Goal: Find specific page/section: Find specific page/section

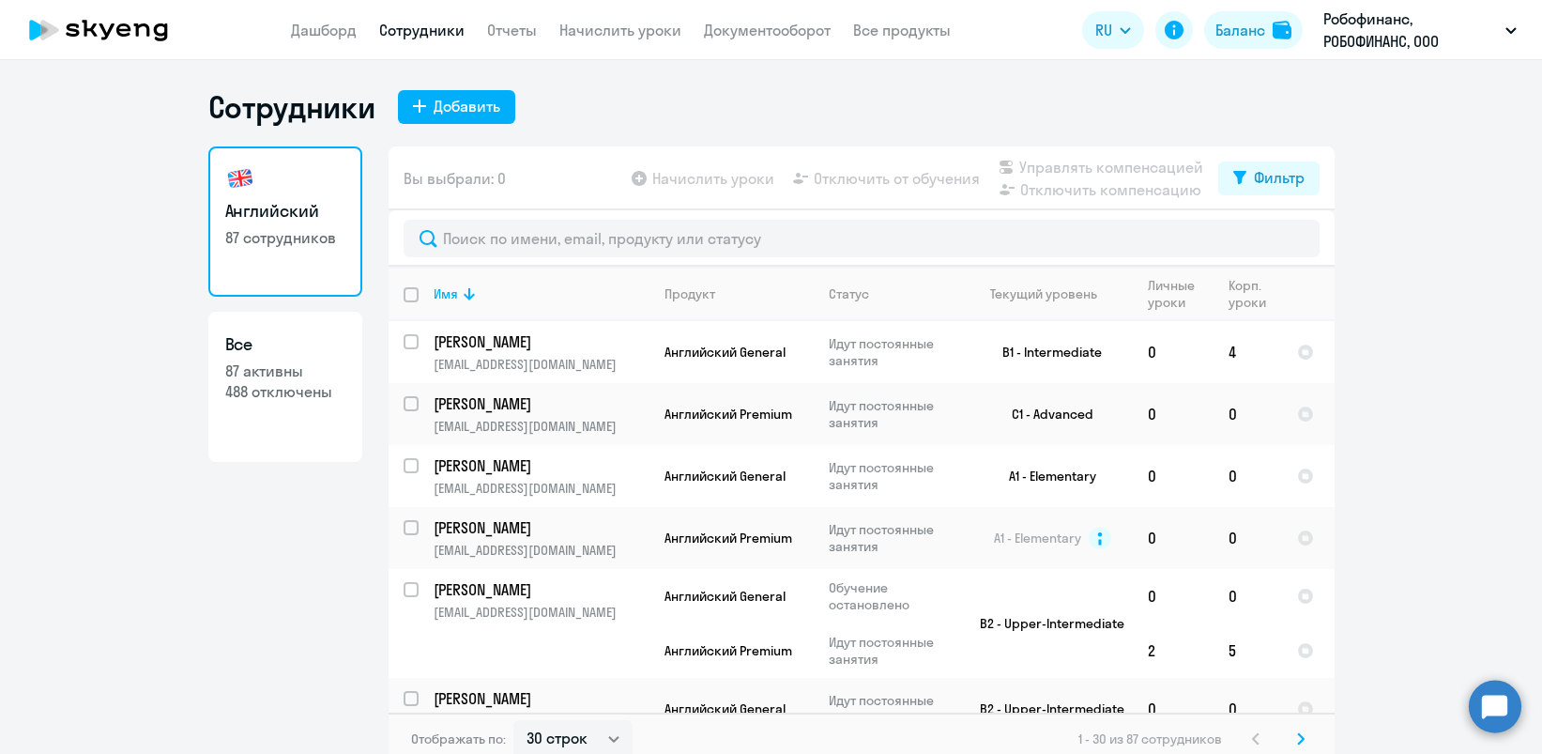
select select "30"
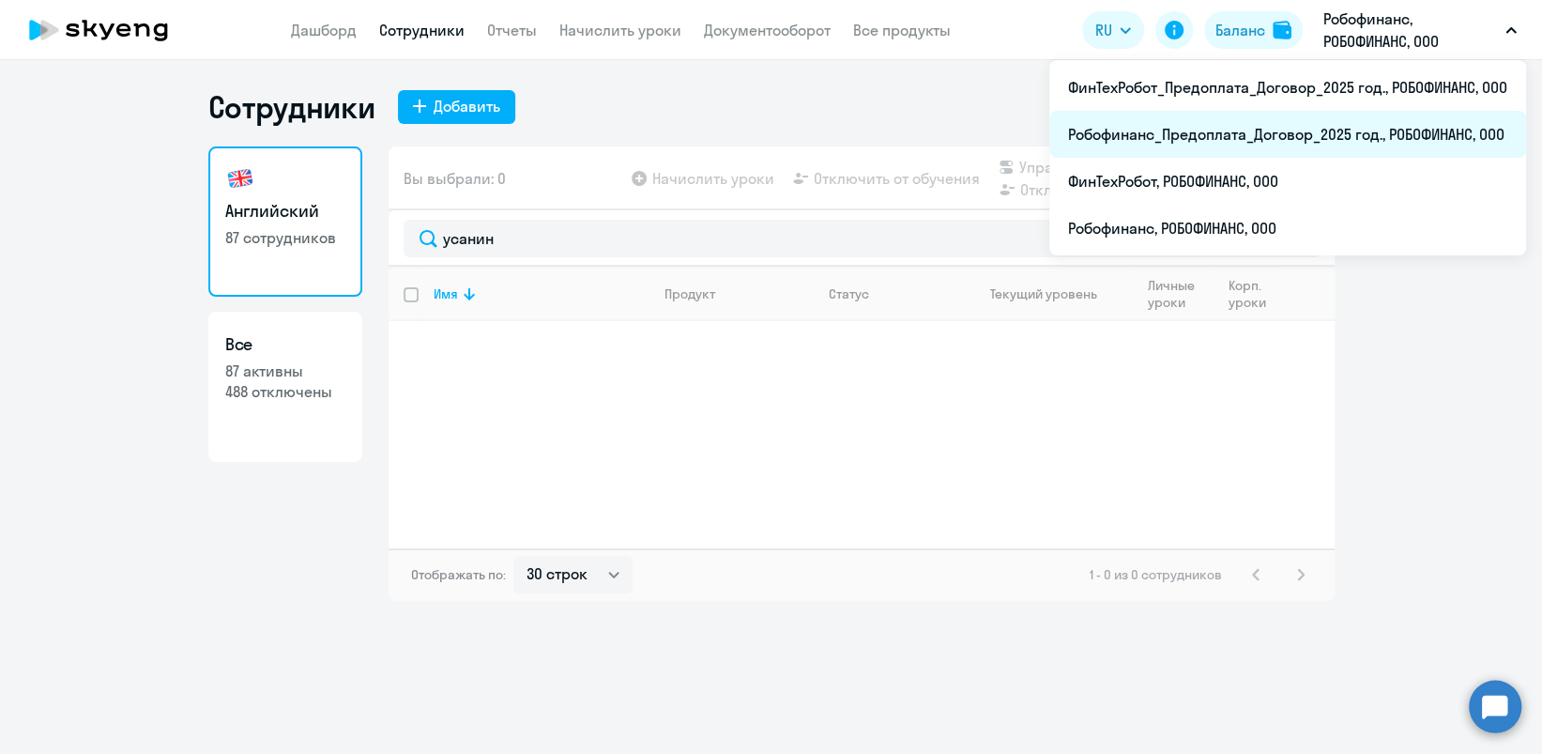
type input "усанин"
click at [1356, 137] on li "Робофинанс_Предоплата_Договор_2025 год., РОБОФИНАНС, ООО" at bounding box center [1288, 134] width 477 height 47
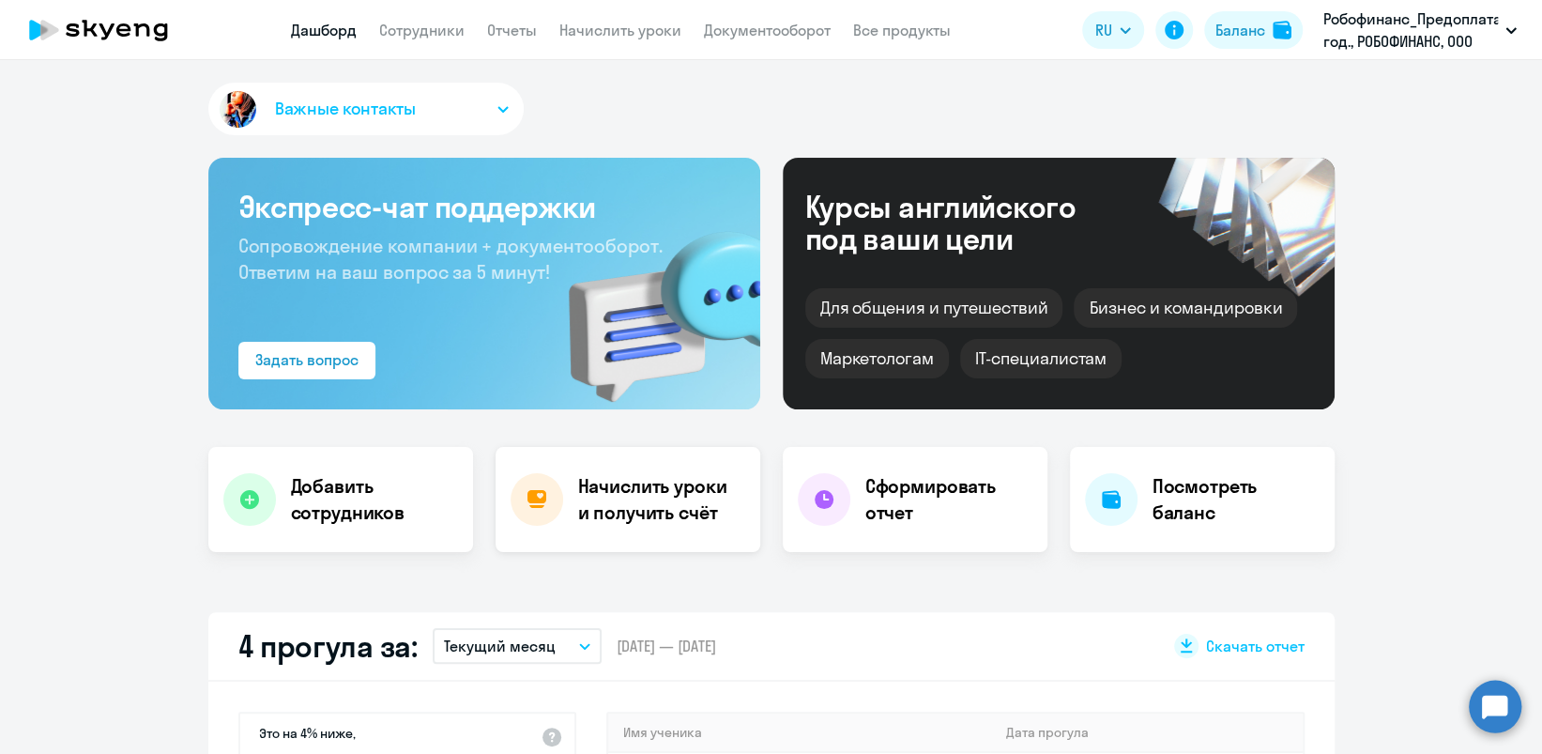
select select "30"
click at [419, 30] on link "Сотрудники" at bounding box center [421, 30] width 85 height 19
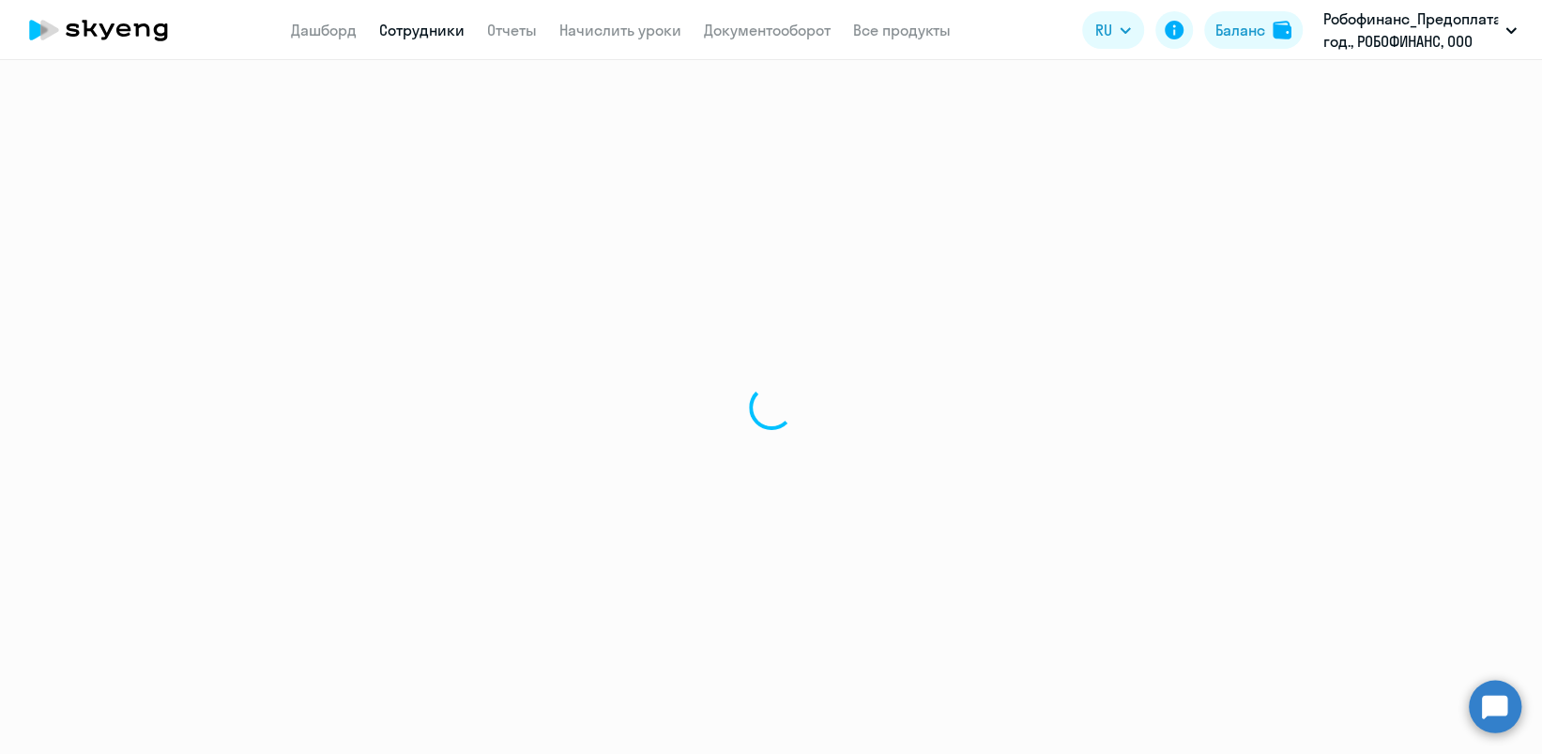
select select "30"
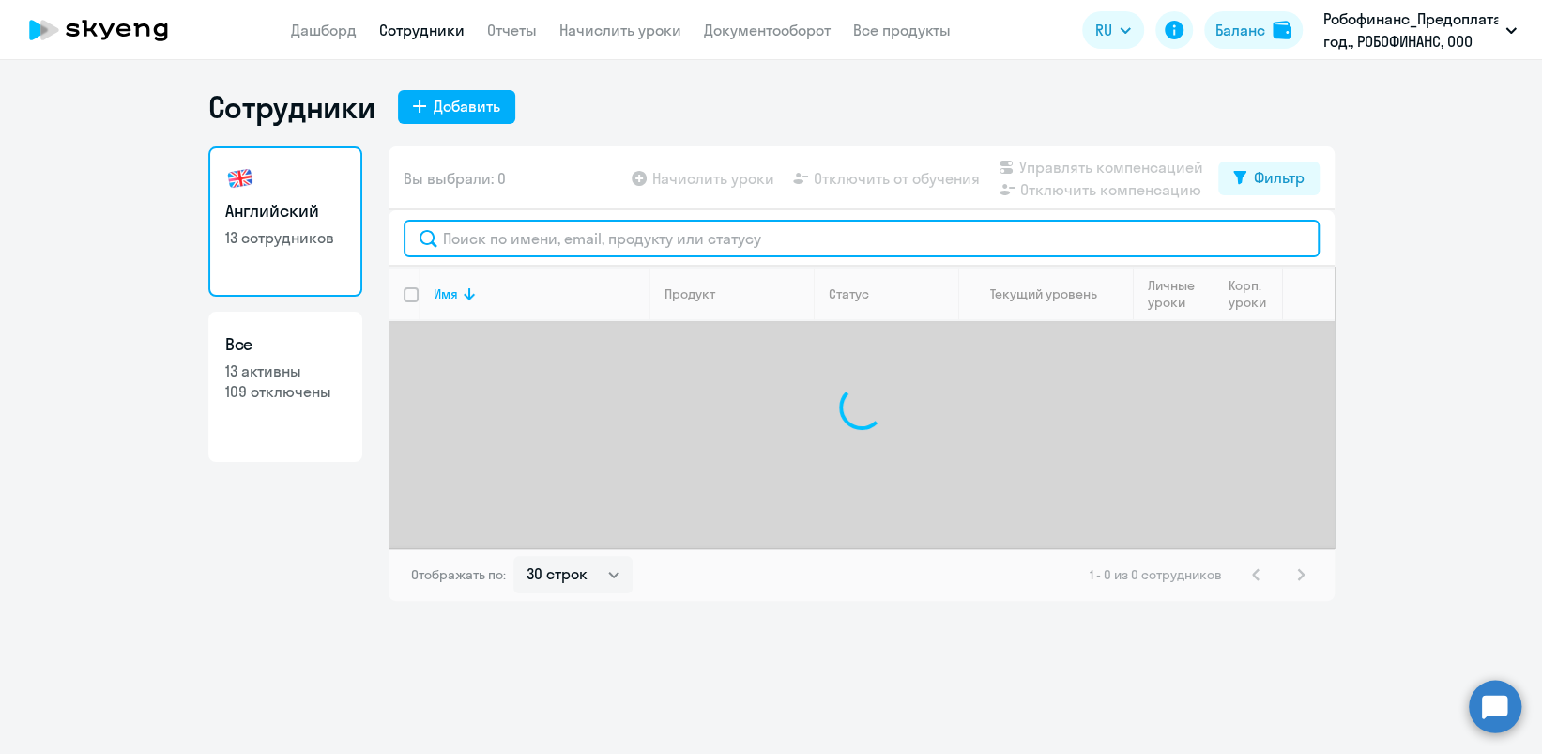
click at [526, 237] on input "text" at bounding box center [862, 239] width 916 height 38
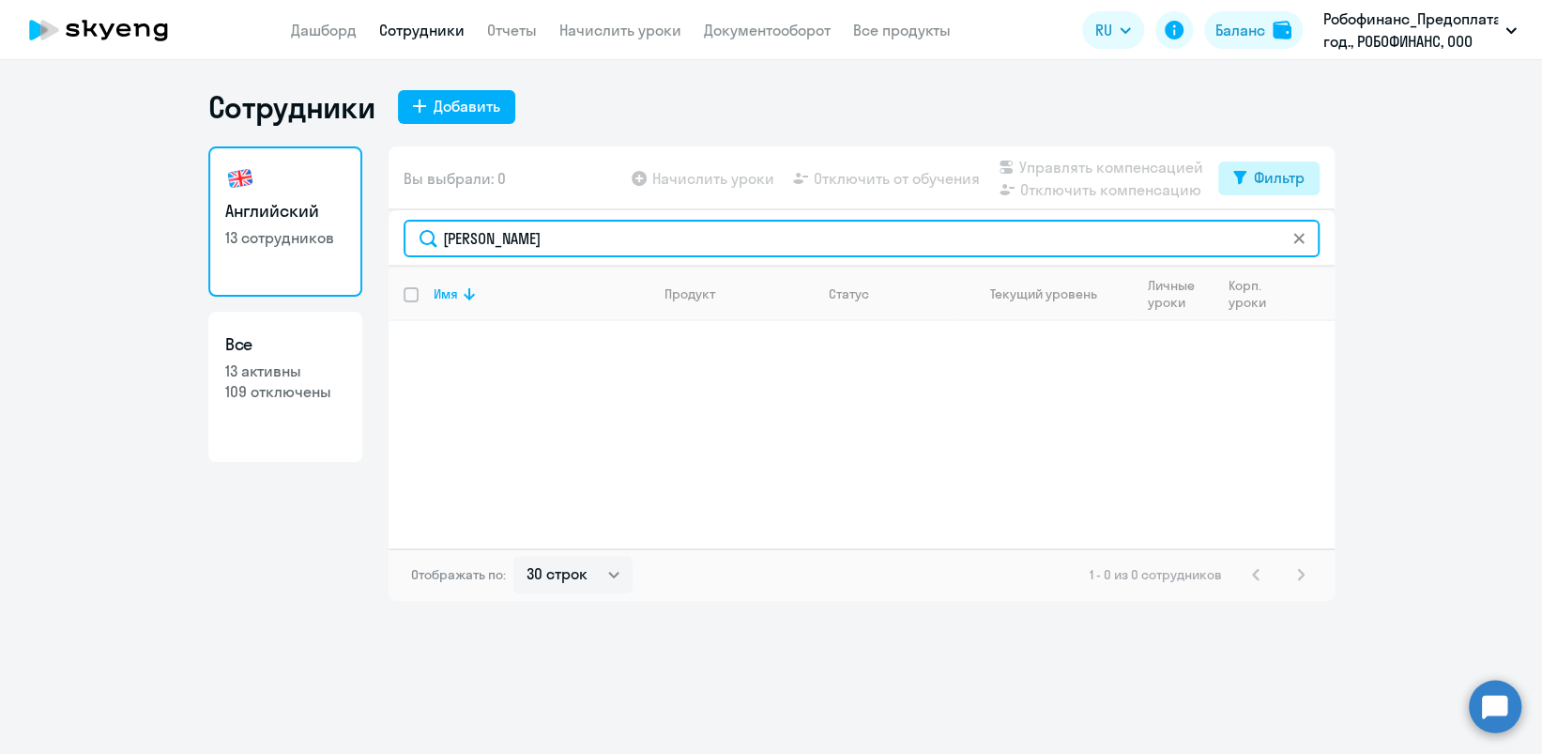
type input "[PERSON_NAME]"
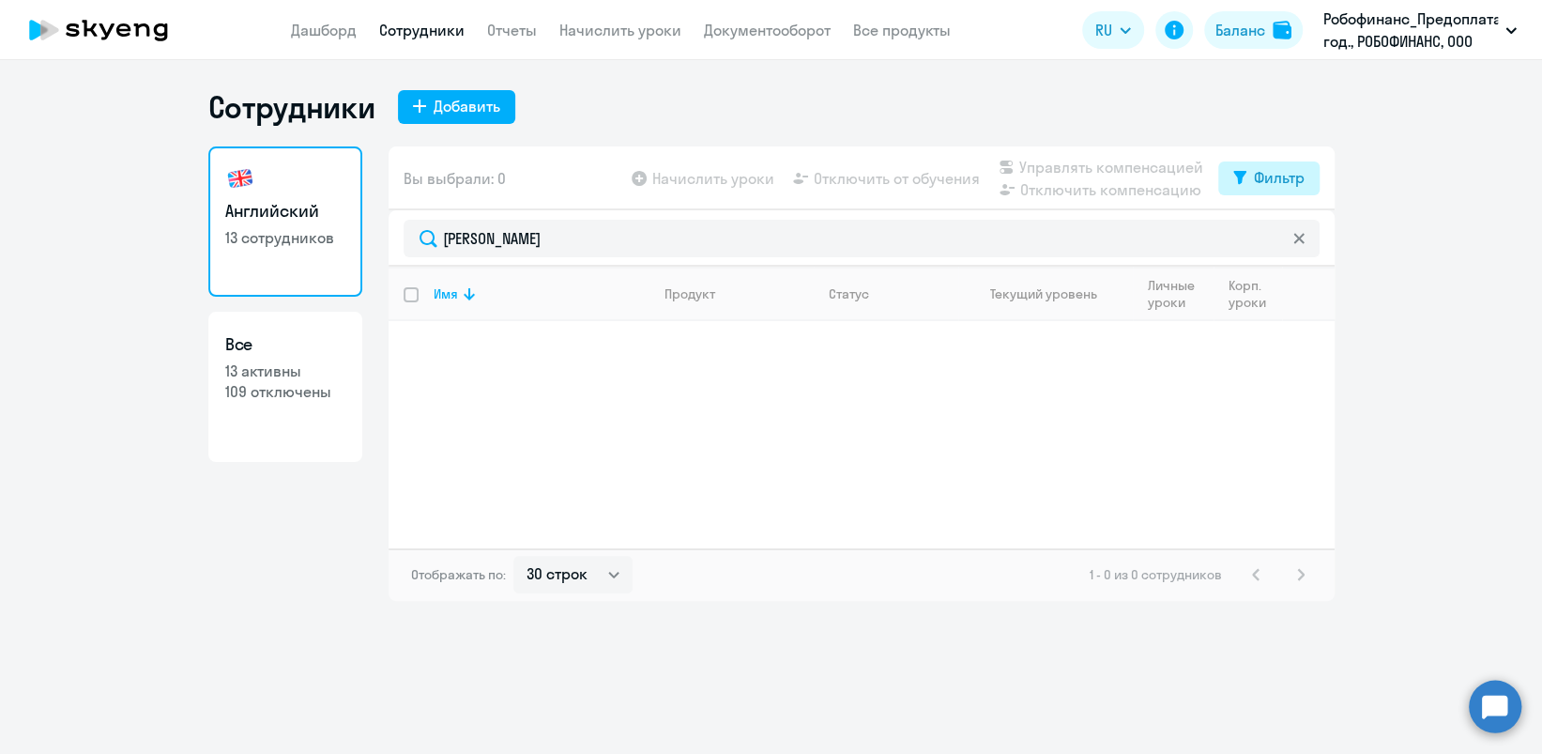
click at [1294, 183] on div "Фильтр" at bounding box center [1279, 177] width 51 height 23
click at [1299, 240] on span at bounding box center [1288, 239] width 32 height 19
click at [1272, 239] on input "checkbox" at bounding box center [1271, 238] width 1 height 1
checkbox input "true"
click at [1424, 233] on ng-component "Сотрудники Добавить Английский 13 сотрудников Все 13 активны 109 отключены Вы в…" at bounding box center [771, 344] width 1542 height 513
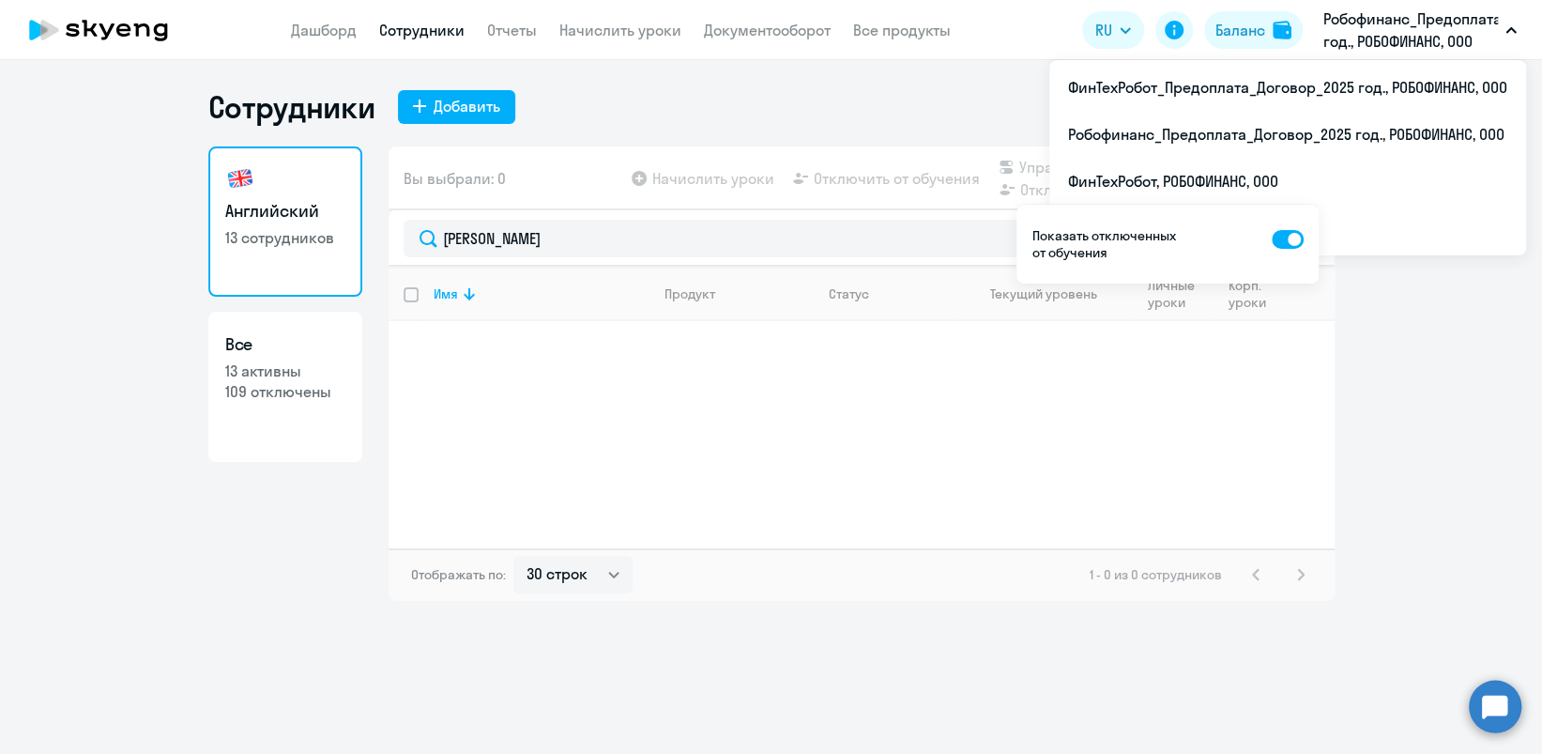
click at [1408, 25] on p "Робофинанс_Предоплата_Договор_2025 год., РОБОФИНАНС, ООО" at bounding box center [1411, 30] width 175 height 45
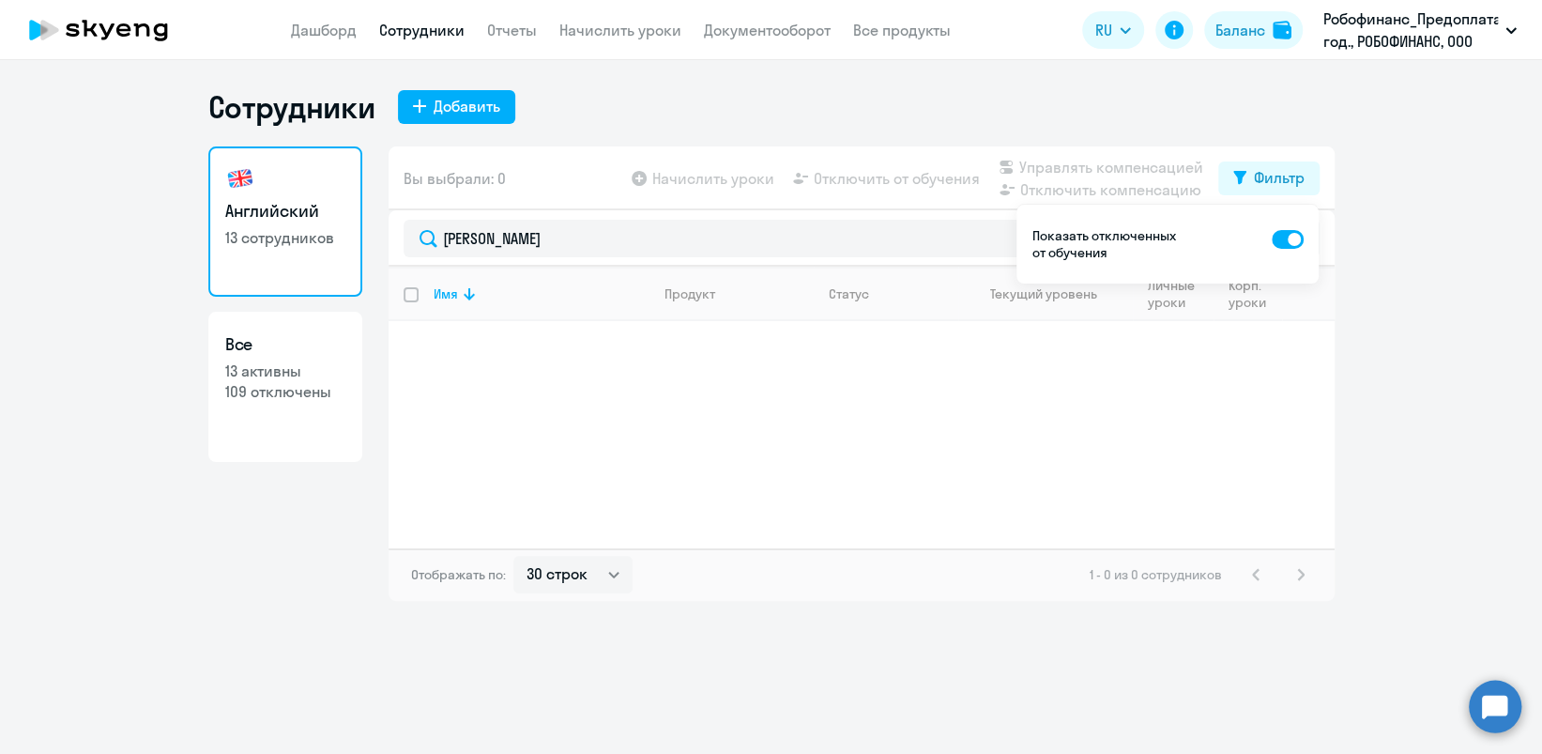
click at [1408, 25] on p "Робофинанс_Предоплата_Договор_2025 год., РОБОФИНАНС, ООО" at bounding box center [1411, 30] width 175 height 45
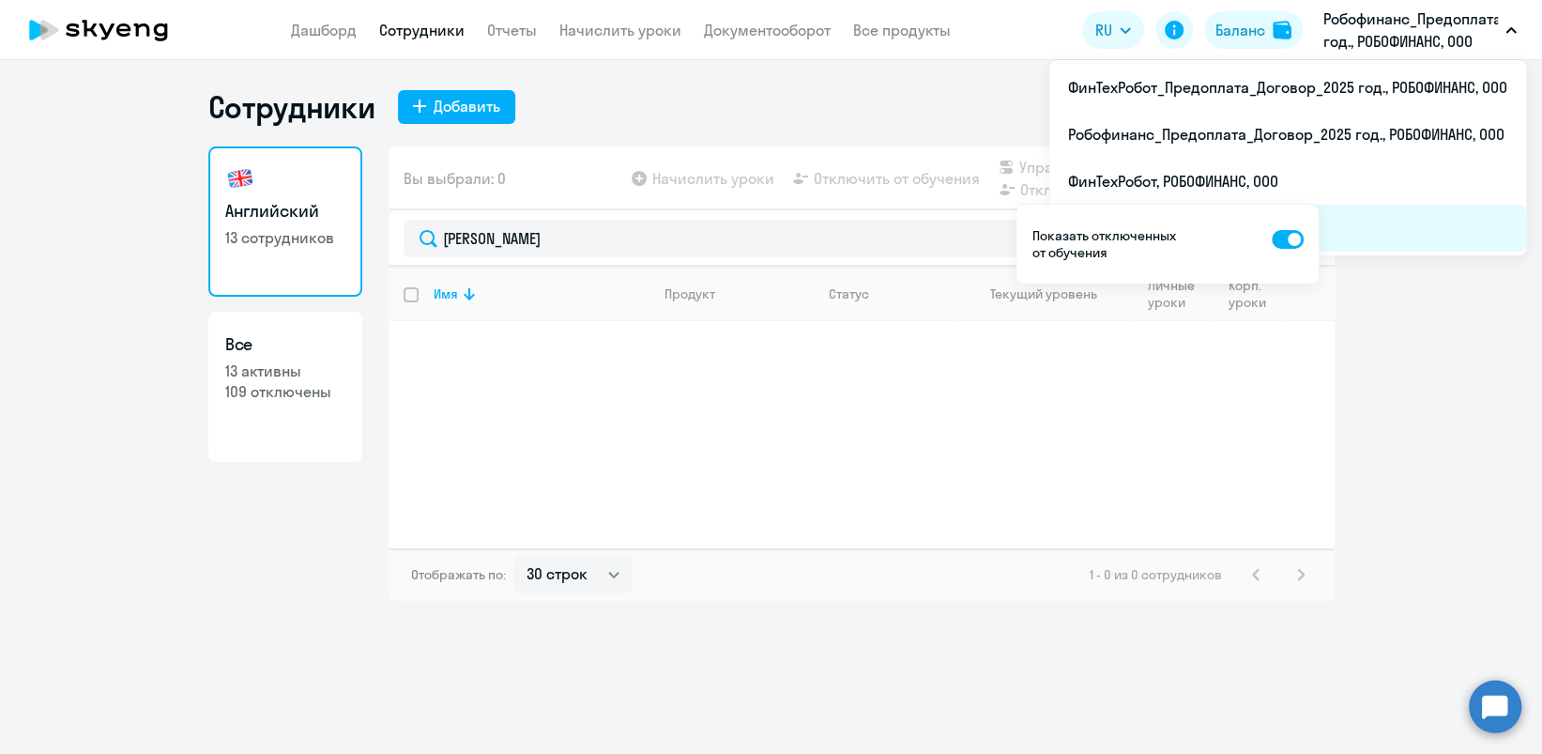
click at [1421, 213] on li "Робофинанс, РОБОФИНАНС, ООО" at bounding box center [1288, 228] width 477 height 47
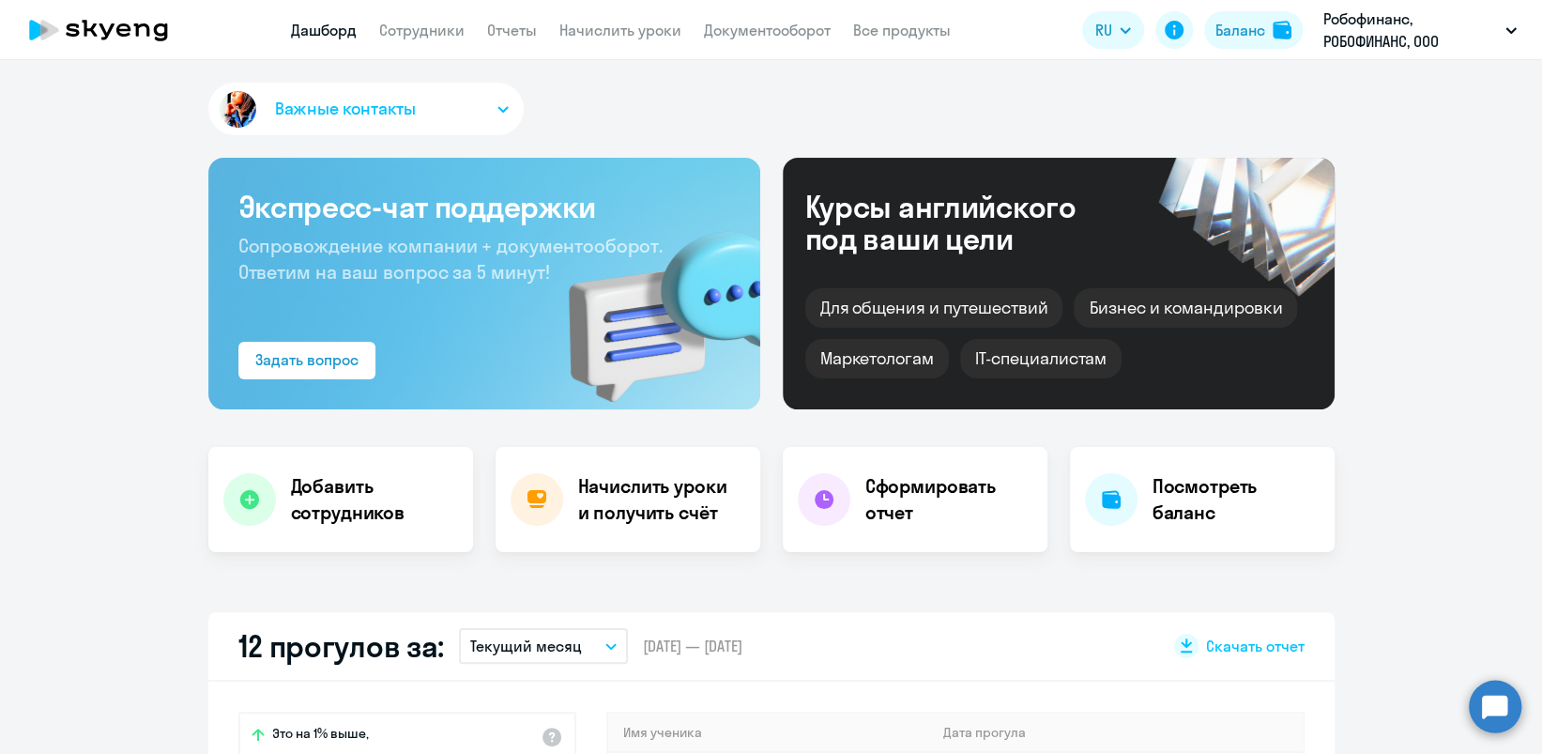
click at [443, 40] on app-menu-item-link "Сотрудники" at bounding box center [421, 30] width 85 height 23
click at [445, 31] on link "Сотрудники" at bounding box center [421, 30] width 85 height 19
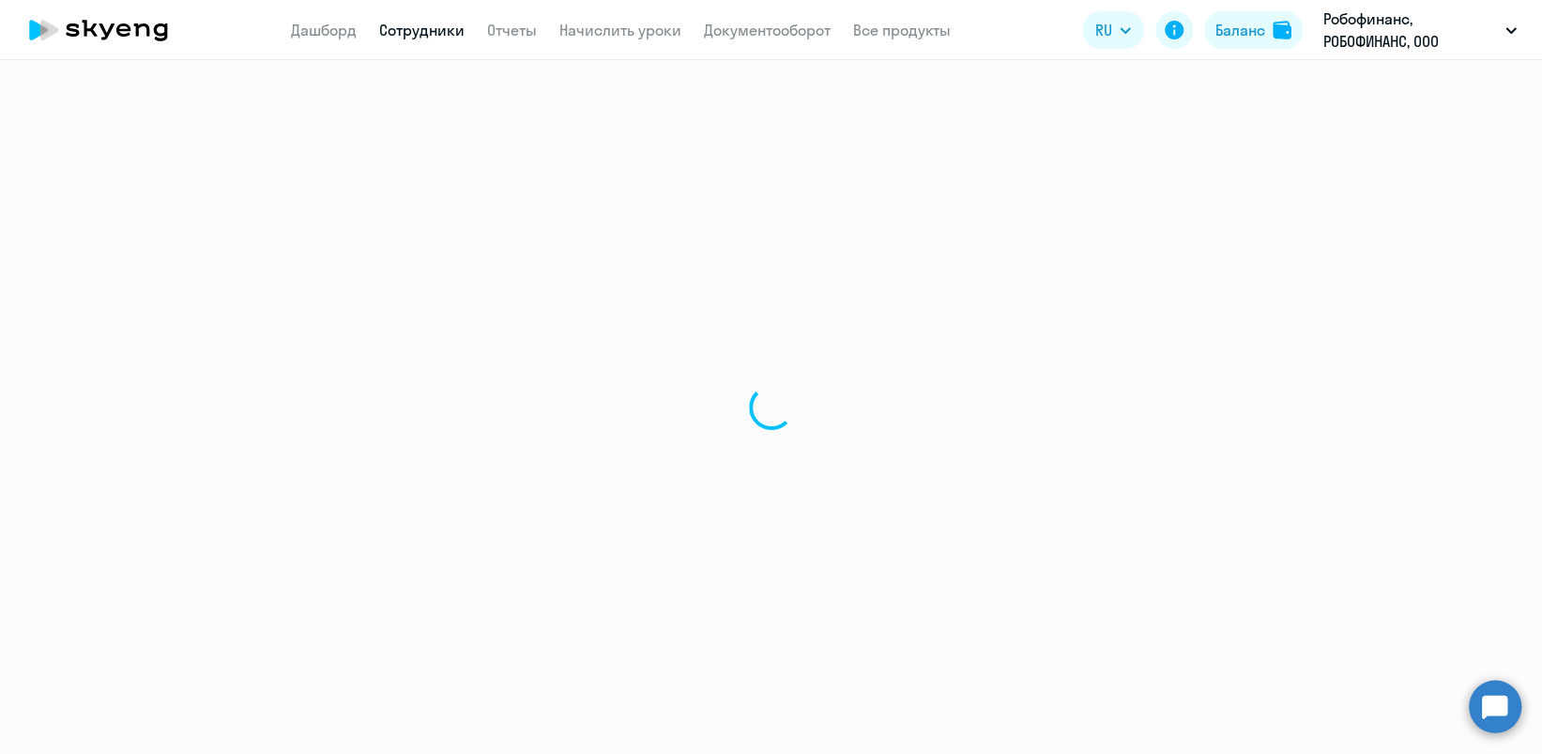
select select "30"
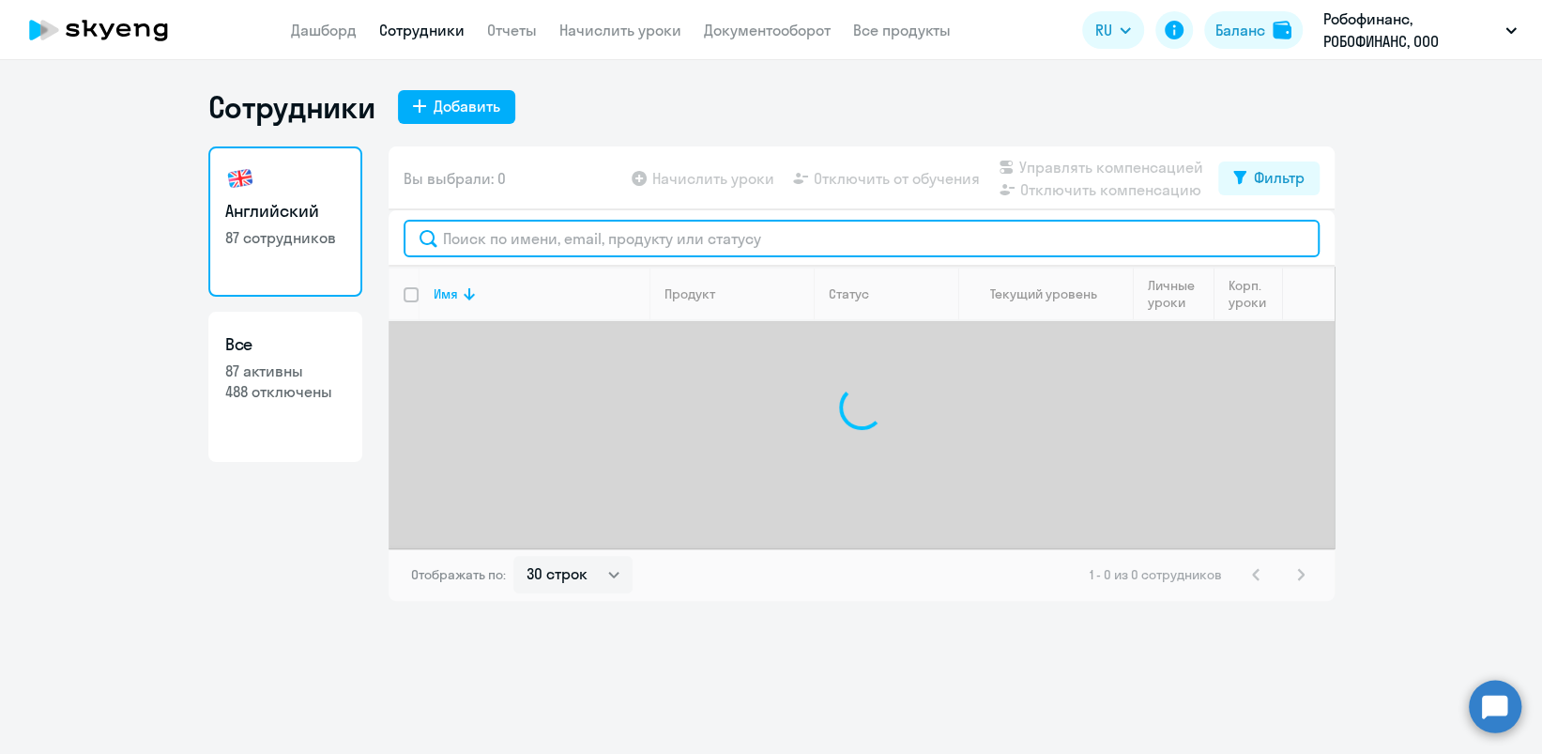
click at [526, 233] on input "text" at bounding box center [862, 239] width 916 height 38
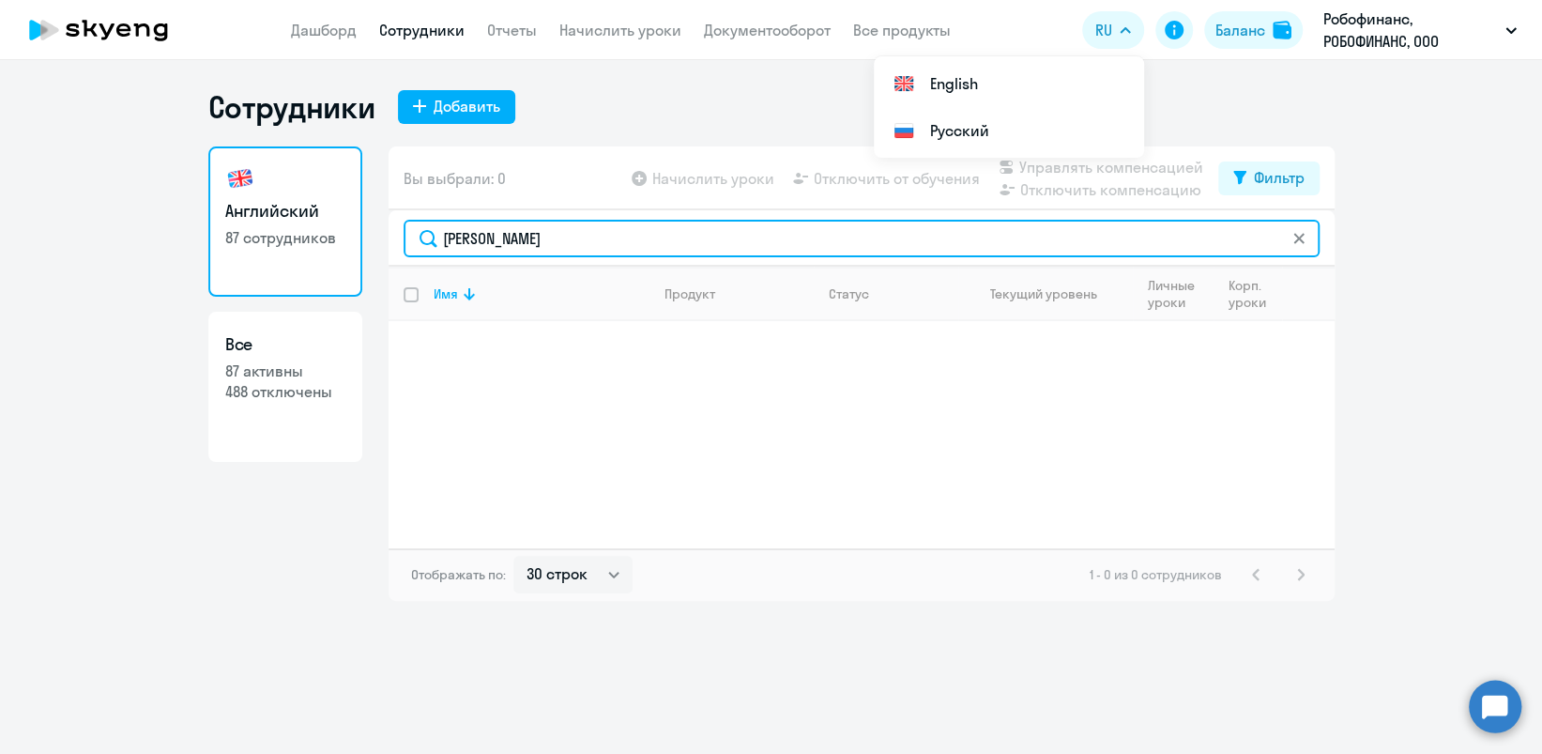
drag, startPoint x: 572, startPoint y: 240, endPoint x: 374, endPoint y: 224, distance: 198.7
click at [572, 240] on input "[PERSON_NAME]" at bounding box center [862, 239] width 916 height 38
drag, startPoint x: 374, startPoint y: 224, endPoint x: 315, endPoint y: 229, distance: 58.4
click at [316, 229] on div "Английский 87 сотрудников Все 87 активны 488 отключены Вы выбрали: 0 Начислить …" at bounding box center [771, 373] width 1126 height 454
drag, startPoint x: 522, startPoint y: 248, endPoint x: 407, endPoint y: 229, distance: 116.1
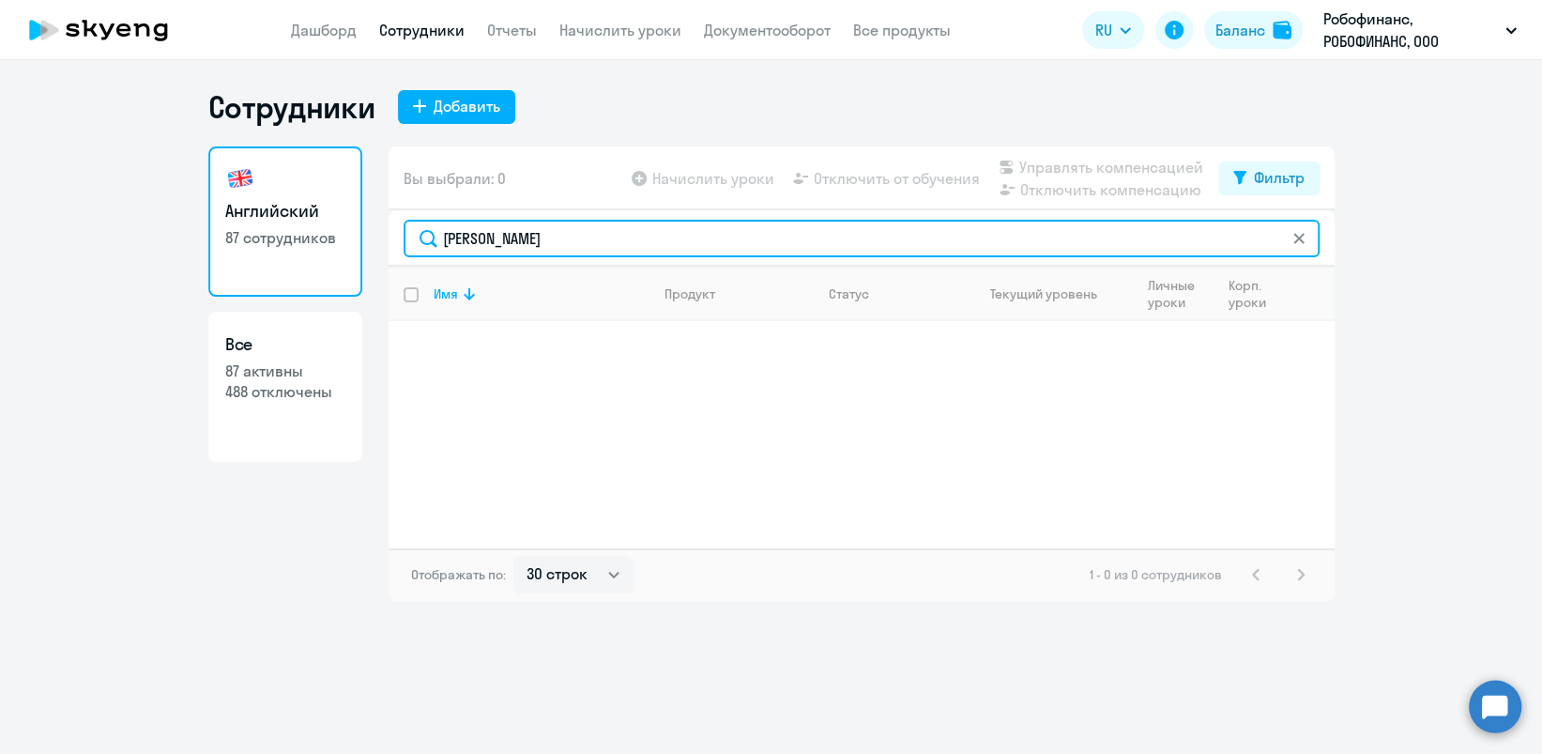
click at [407, 229] on input "[PERSON_NAME]" at bounding box center [862, 239] width 916 height 38
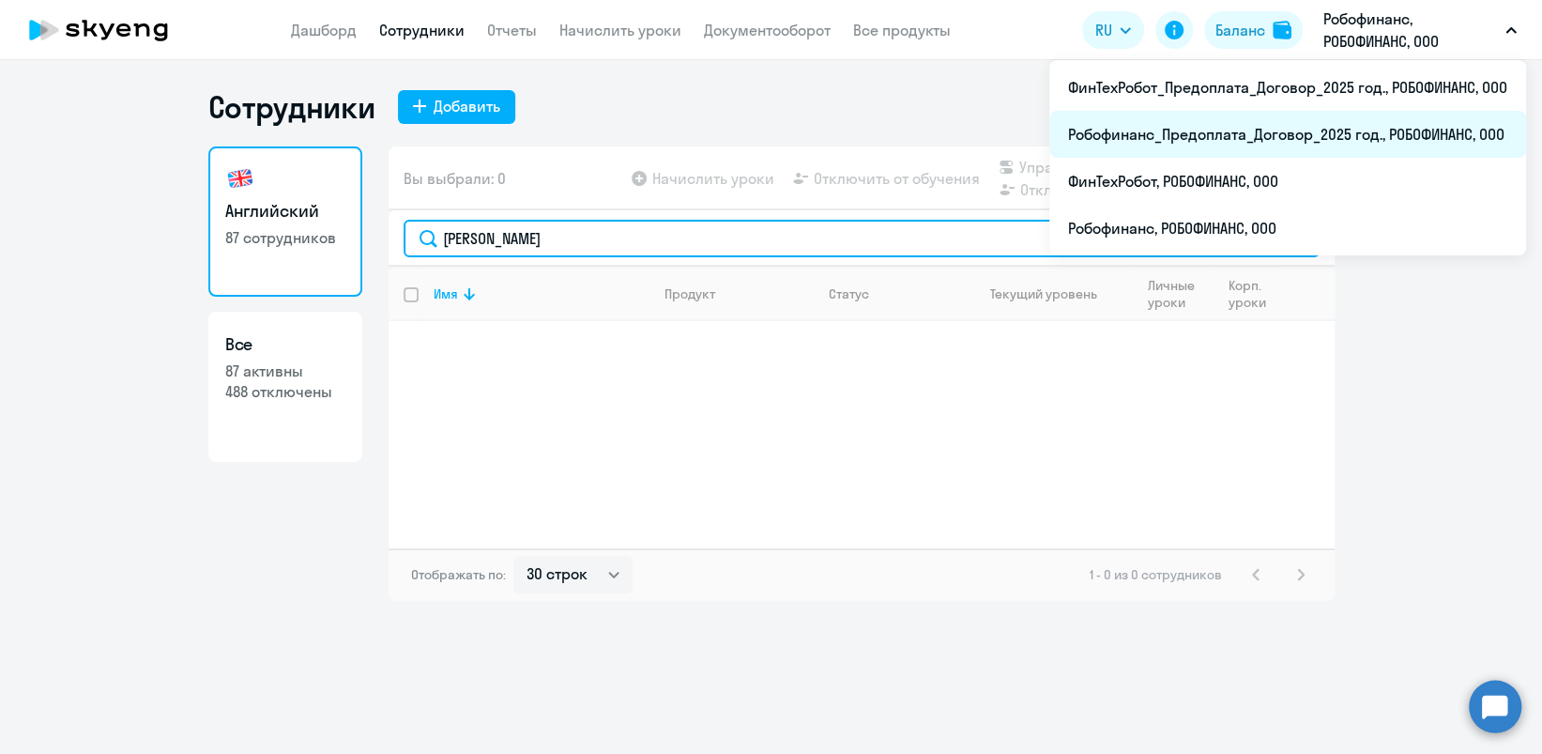
type input "[PERSON_NAME]"
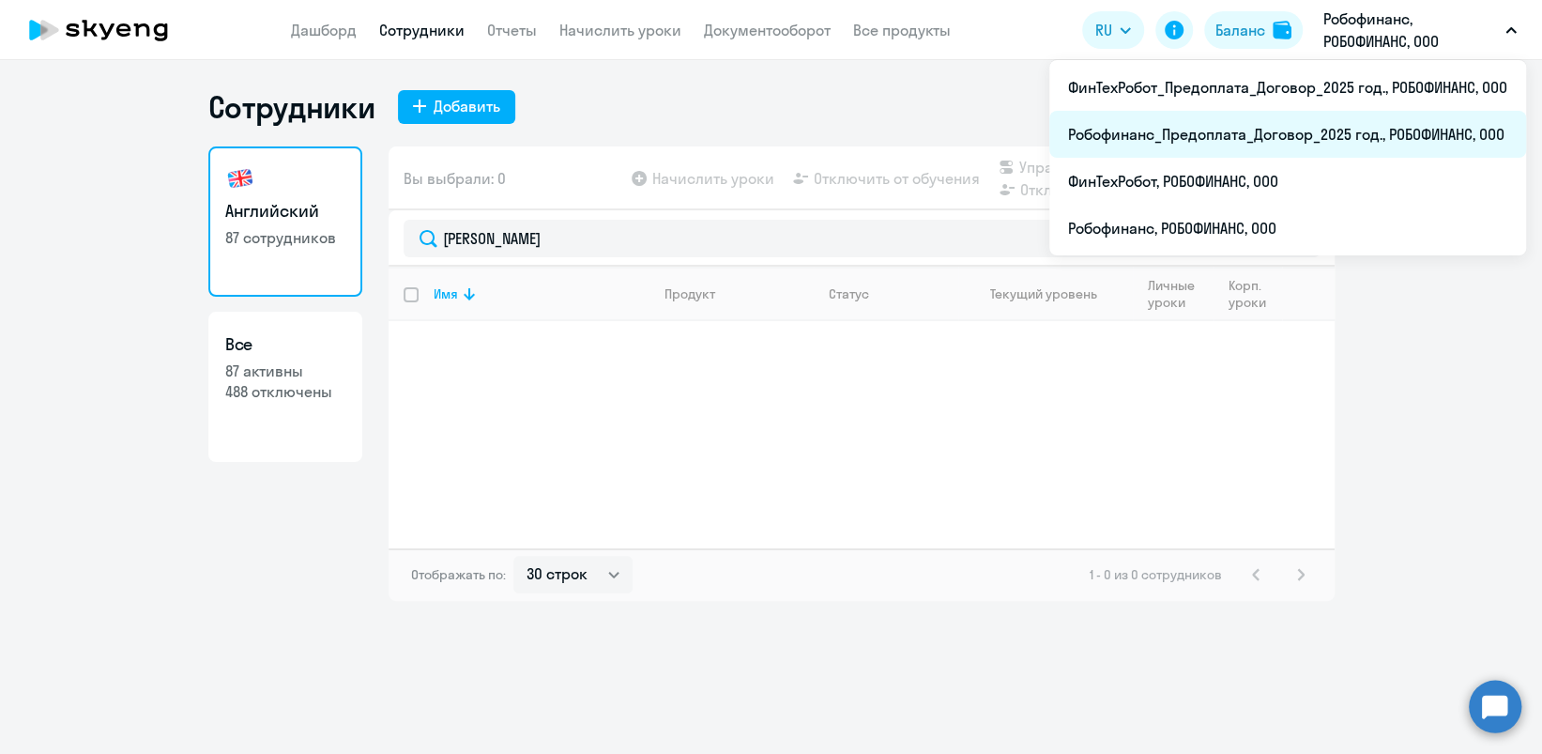
click at [1283, 134] on li "Робофинанс_Предоплата_Договор_2025 год., РОБОФИНАНС, ООО" at bounding box center [1288, 134] width 477 height 47
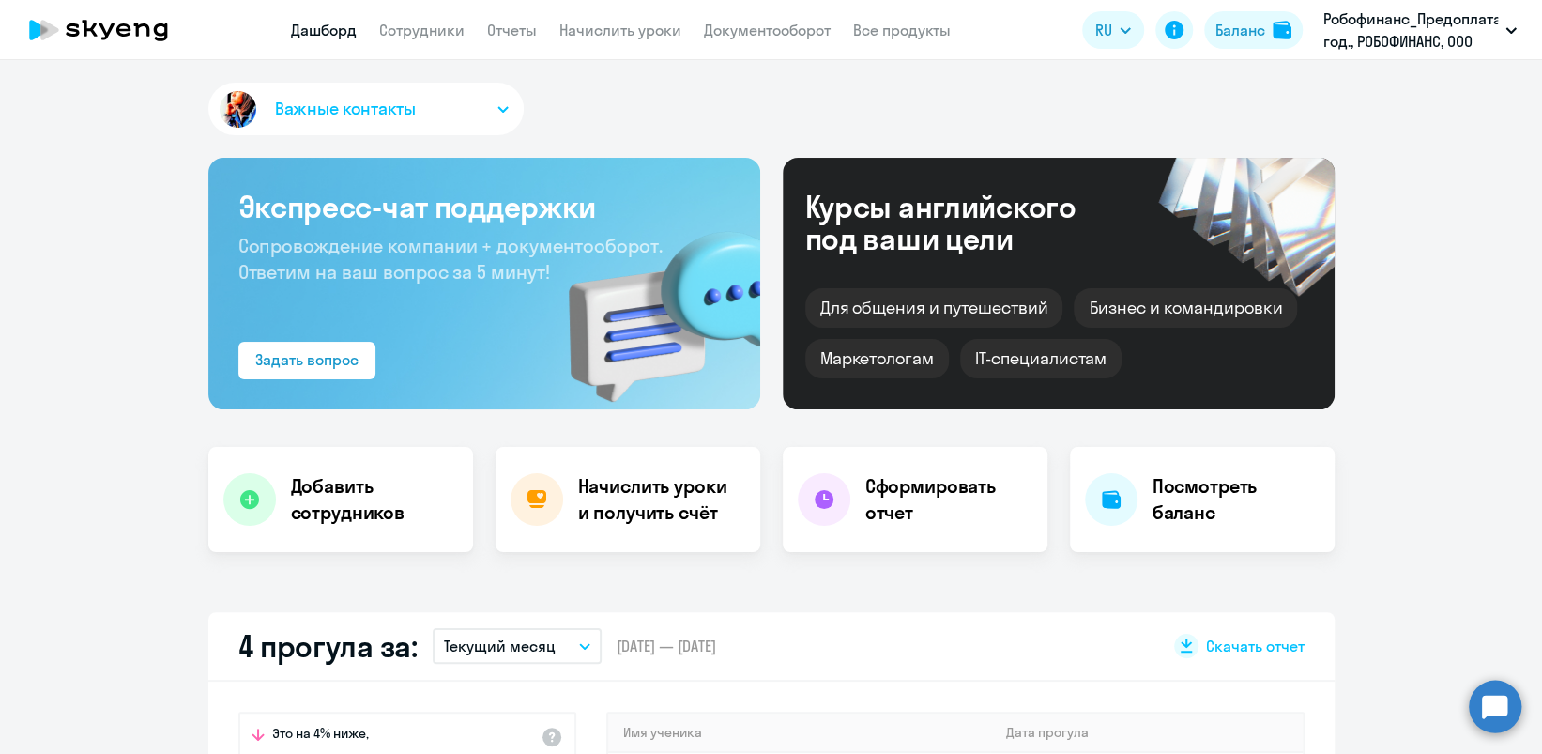
select select "30"
click at [416, 21] on link "Сотрудники" at bounding box center [421, 30] width 85 height 19
select select "30"
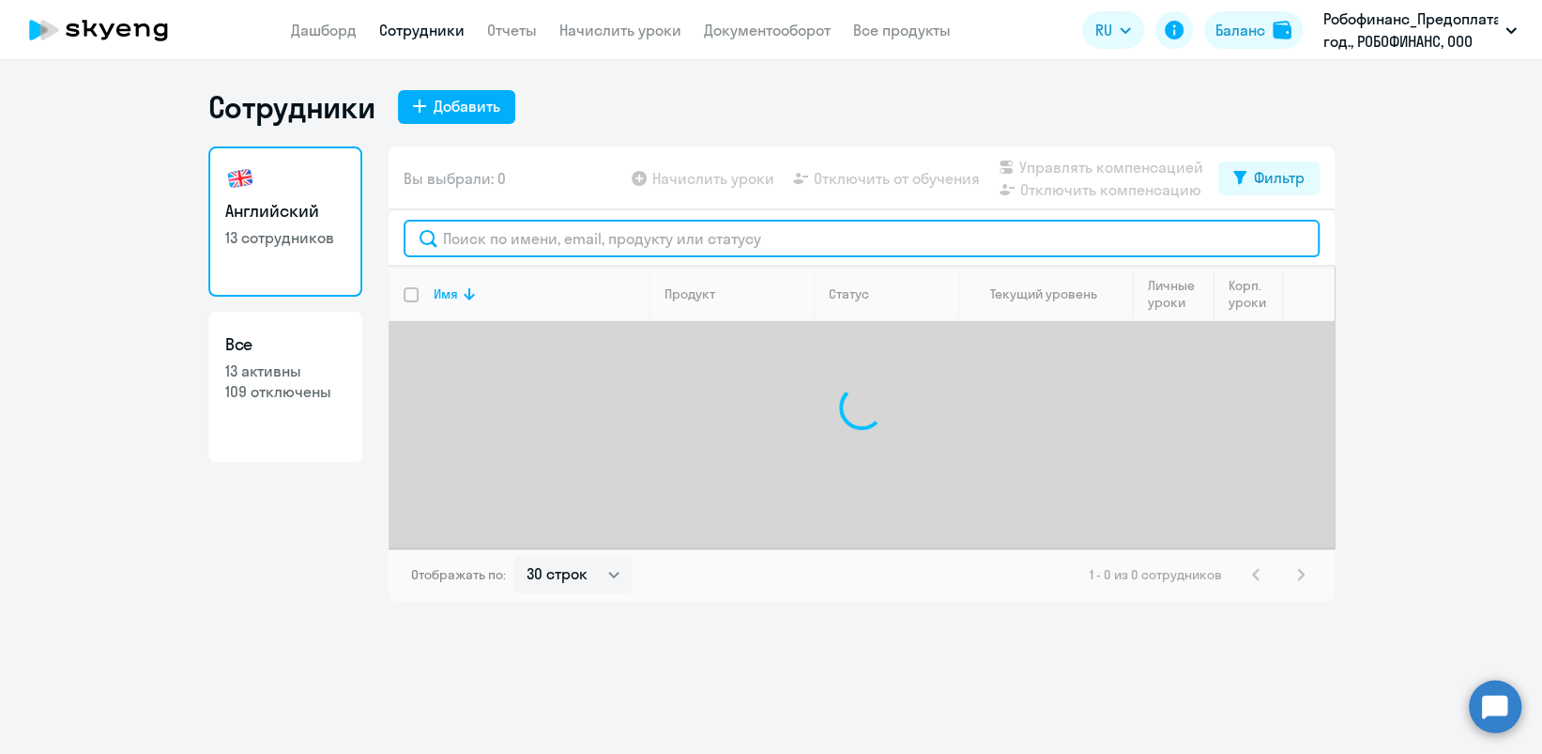
click at [497, 244] on input "text" at bounding box center [862, 239] width 916 height 38
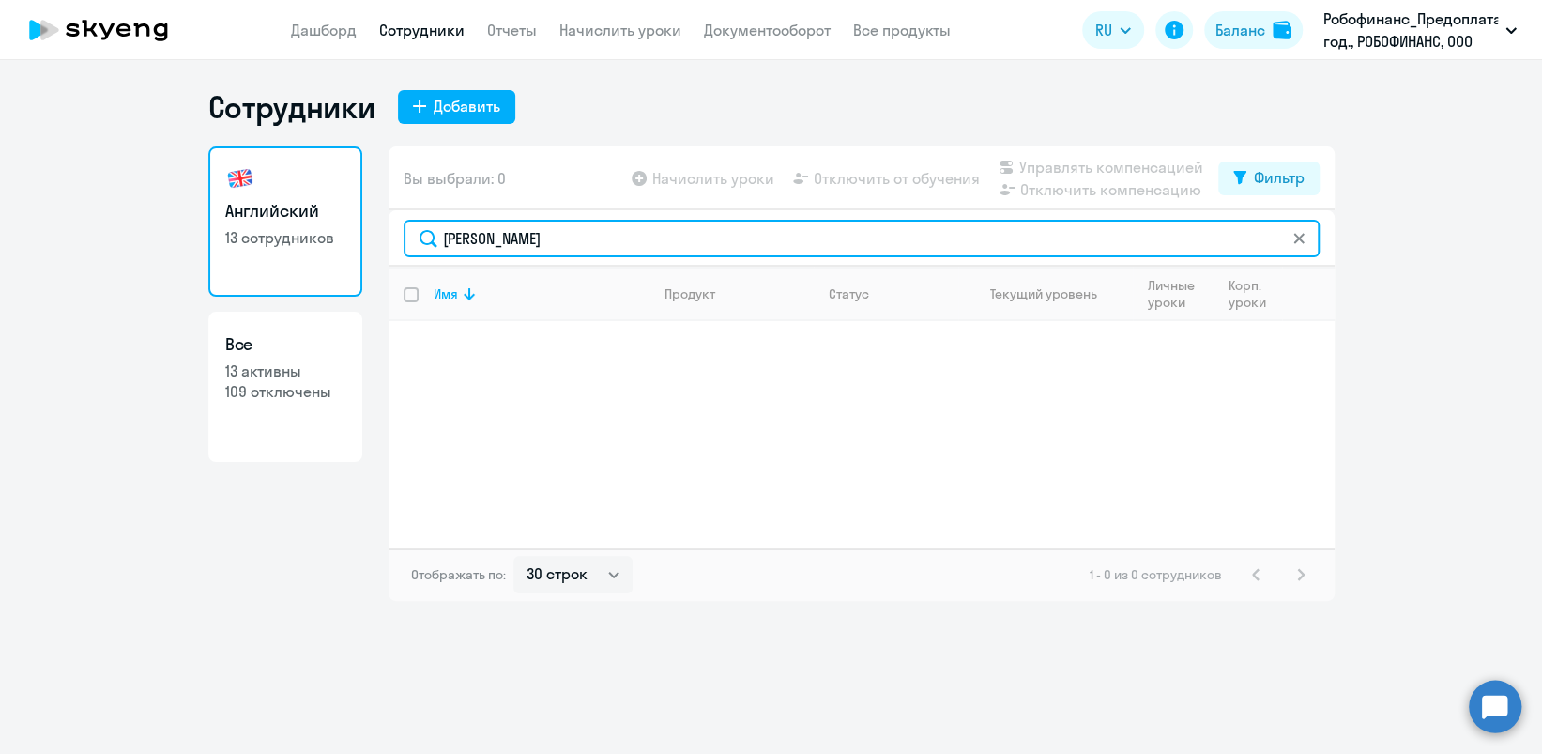
type input "[PERSON_NAME]"
